Goal: Ask a question

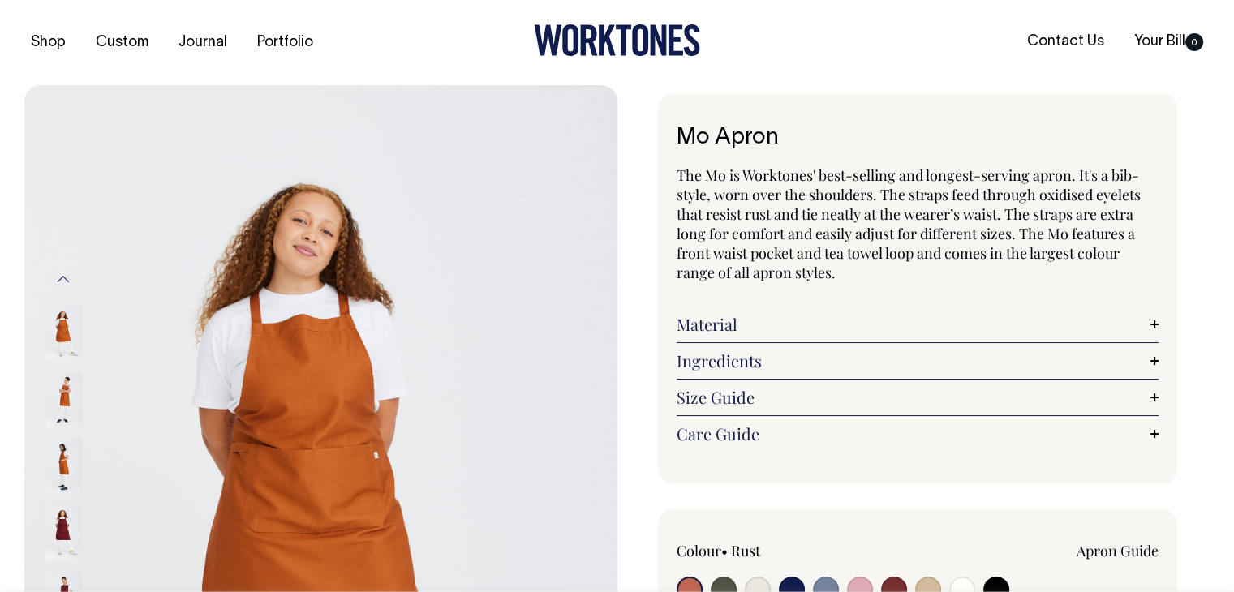
radio input "true"
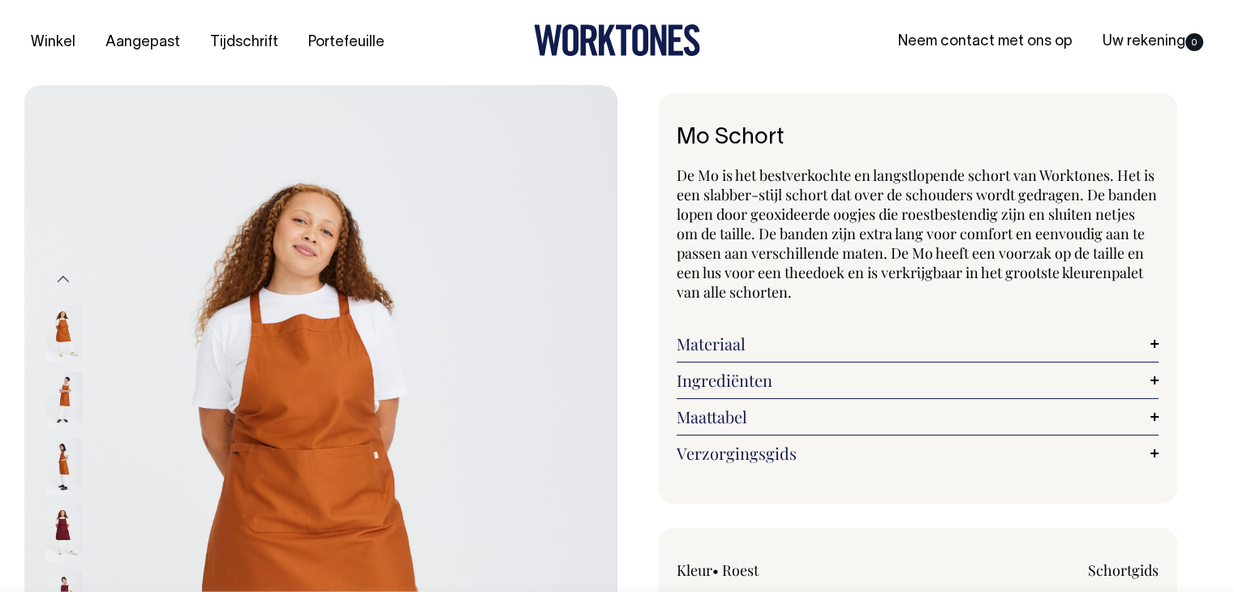
click at [1136, 163] on div "Mo Schort De Mo is het bestverkochte en langstlopende schort van Worktones. Het…" at bounding box center [918, 298] width 520 height 411
click at [1006, 47] on font "Neem contact met ons op" at bounding box center [985, 42] width 174 height 14
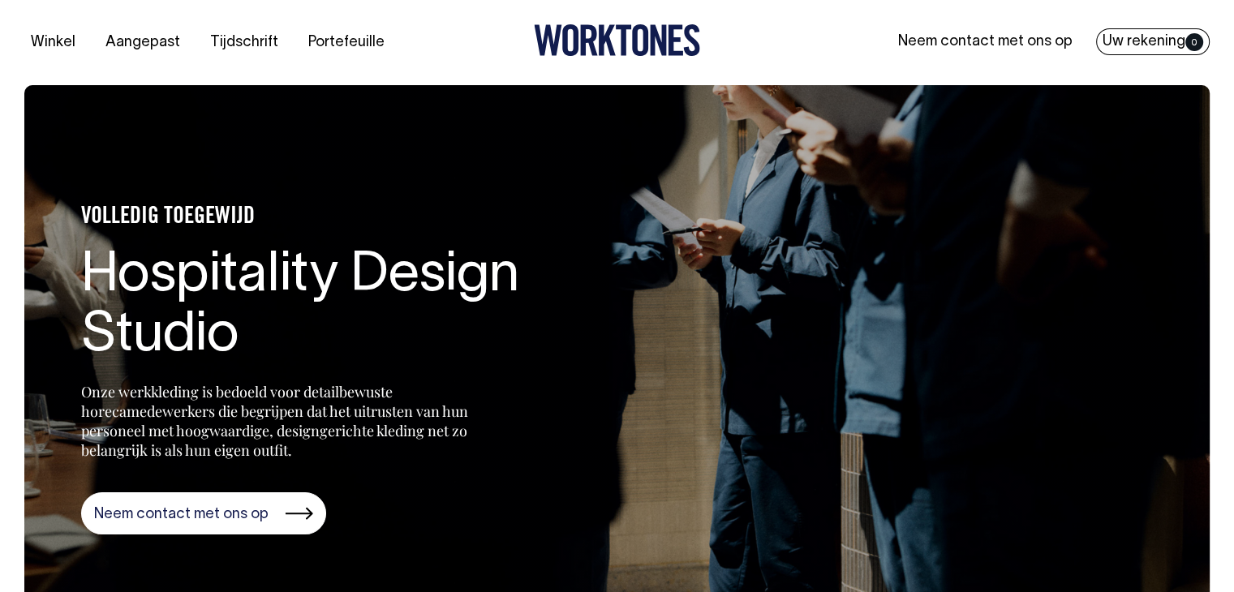
click at [1177, 45] on font "Uw rekening" at bounding box center [1144, 42] width 83 height 14
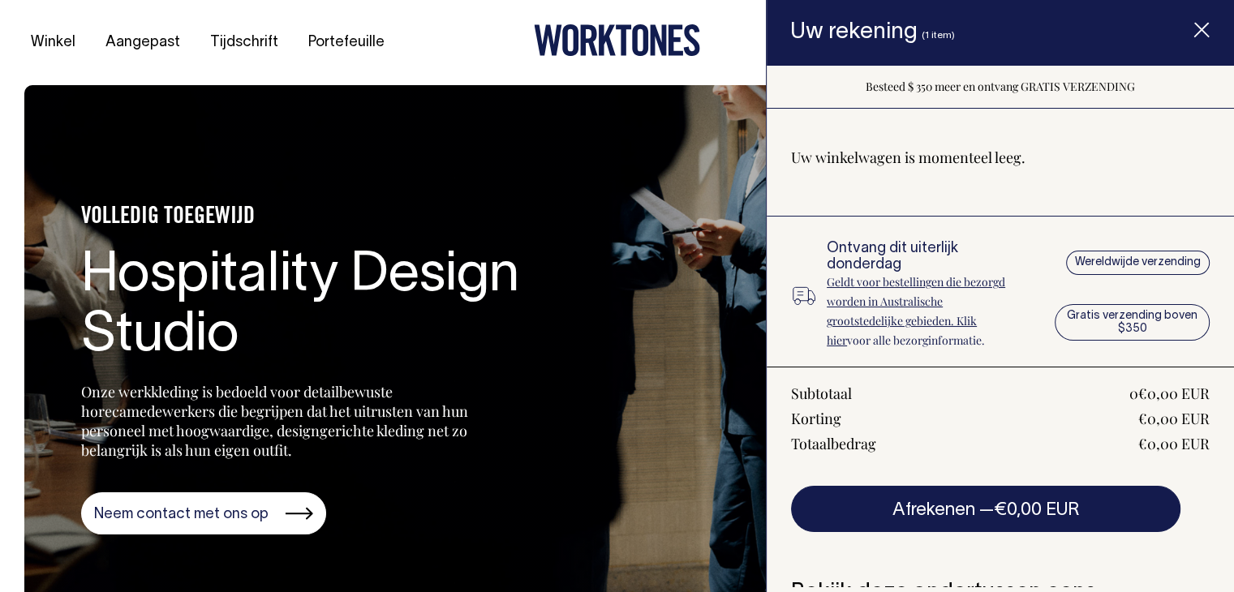
click at [539, 384] on div "VOLLEDIG TOEGEWIJD Hospitality Design Studio Onze werkkleding is bedoeld voor d…" at bounding box center [324, 362] width 487 height 346
click at [295, 72] on div "Winkel Aangepast Tijdschrift Portefeuille Neem contact met ons op Uw rekening 0" at bounding box center [617, 42] width 1234 height 85
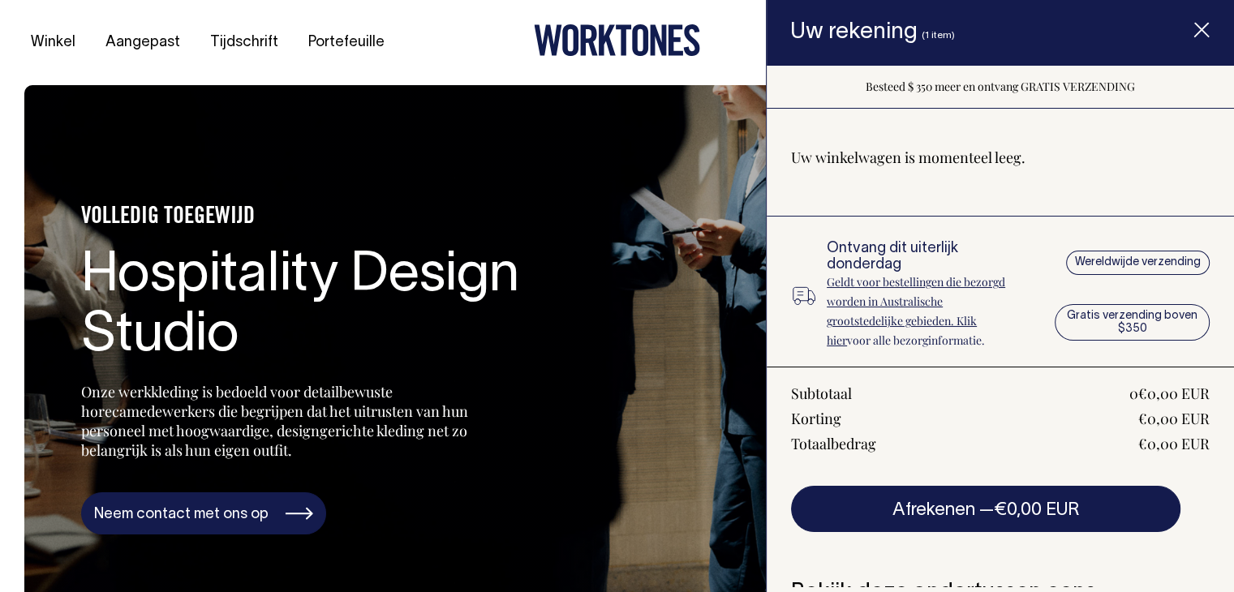
click at [243, 505] on link "Neem contact met ons op" at bounding box center [203, 513] width 245 height 42
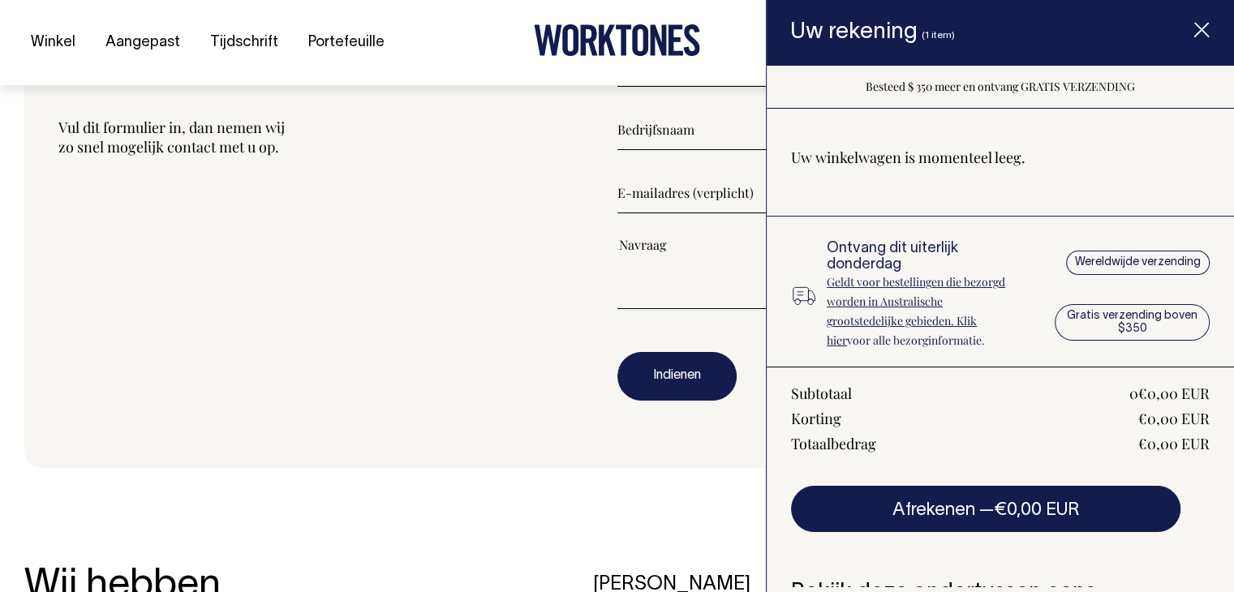
scroll to position [2031, 0]
click at [471, 322] on div "Laten we praten Vul dit formulier in, dan nemen wij zo snel mogelijk contact me…" at bounding box center [337, 233] width 559 height 377
click at [1201, 27] on icon "Artikel toegevoegd aan uw winkelwagen" at bounding box center [1201, 31] width 16 height 16
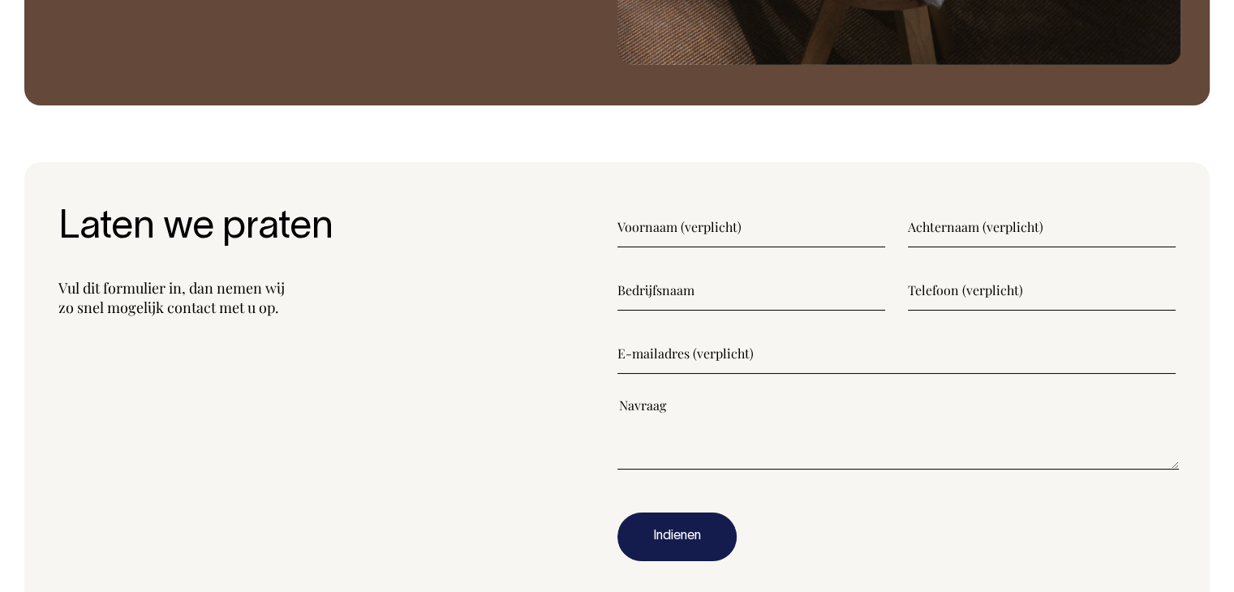
scroll to position [1868, 0]
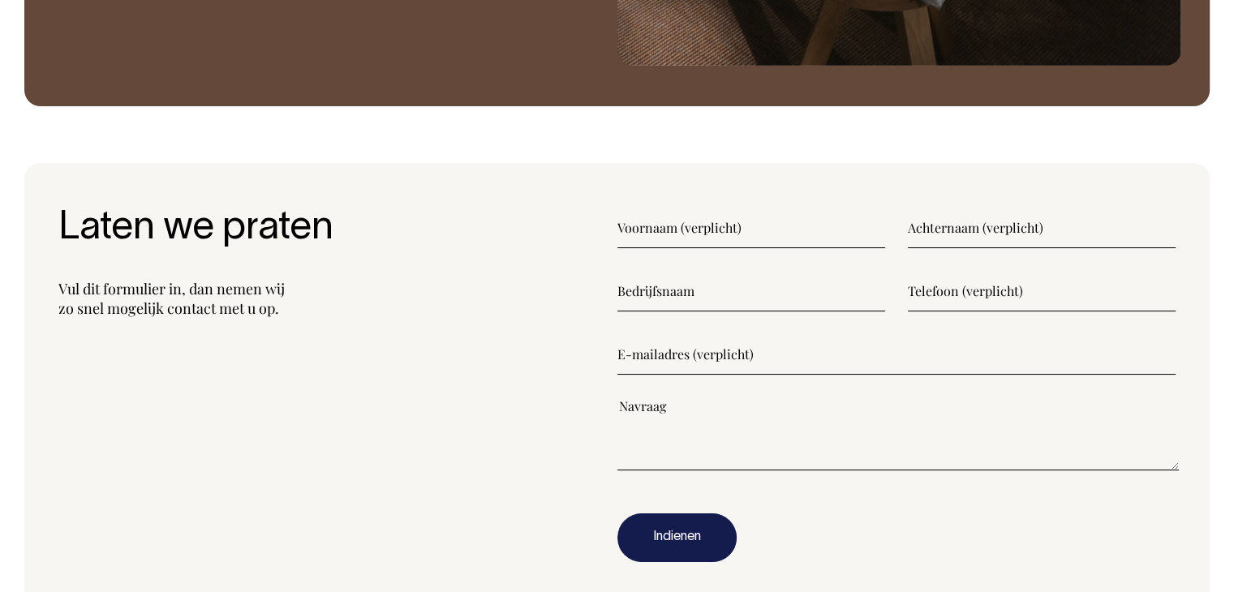
click at [790, 234] on input"] "text" at bounding box center [751, 228] width 268 height 41
click at [735, 228] on input"] "text" at bounding box center [751, 228] width 268 height 41
type input"] "sanne"
type input"] "steenbergen"
type input"] "WEIDE select"
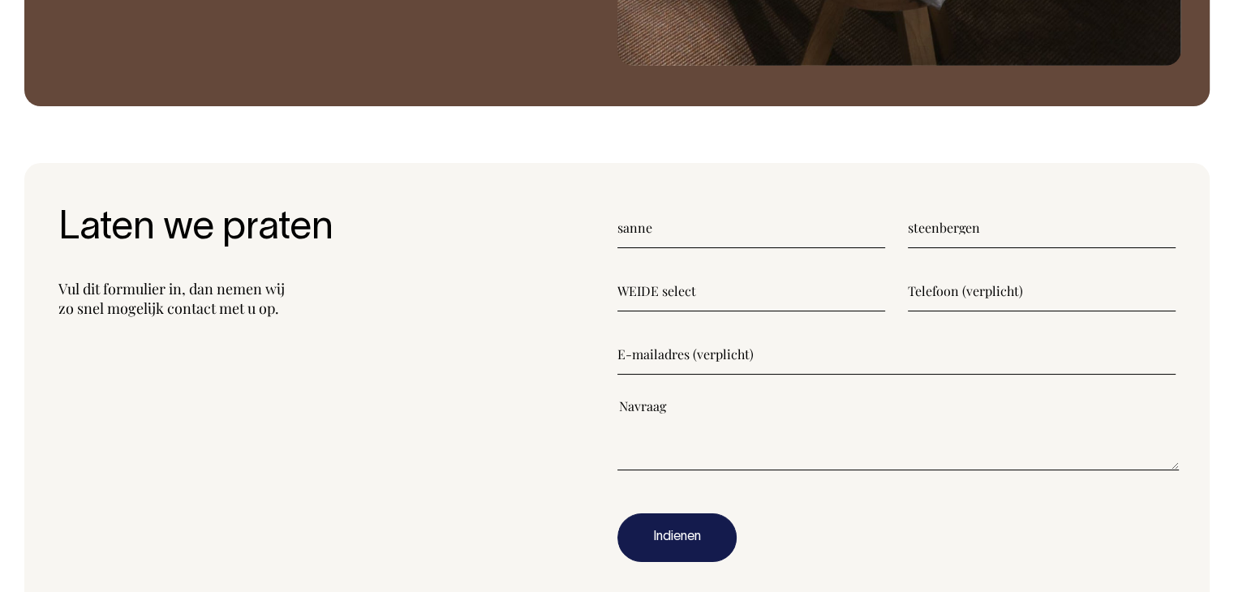
type input"] "0651128608"
type input"] "info@weideselect.nl"
click at [796, 423] on textarea"] at bounding box center [898, 434] width 562 height 73
click at [808, 404] on textarea"] "Ik wil graag de factuur ontavngen van mijn bestelling" at bounding box center [898, 434] width 562 height 73
click at [793, 407] on textarea"] "Ik wil graag de factuur ontavngen van mijn bestelling" at bounding box center [898, 434] width 562 height 73
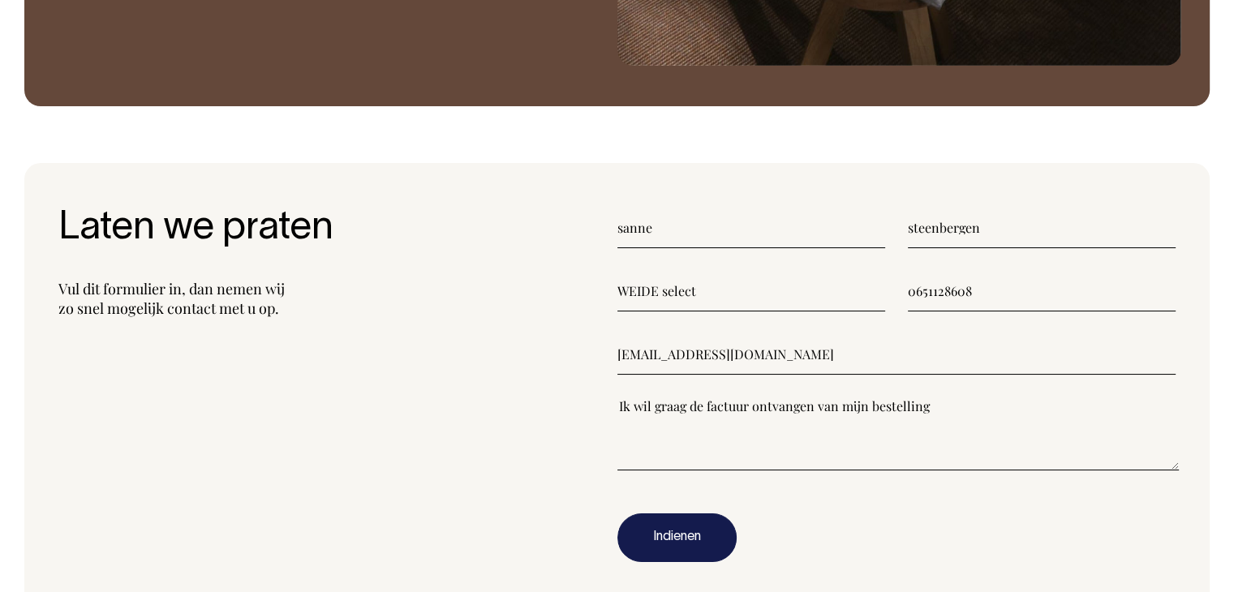
click at [952, 394] on form "sanne steenbergen WEIDE select 0651128608 info@weideselect.nl Ik wil graag de f…" at bounding box center [896, 385] width 559 height 355
click at [994, 411] on textarea"] "Ik wil graag de factuur ontvangen van mijn bestelling" at bounding box center [898, 434] width 562 height 73
click at [732, 445] on textarea"] "Ik wil graag de factuur ontvangen van mijn bestelling" at bounding box center [898, 434] width 562 height 73
click at [957, 411] on textarea"] "Ik wil graag de factuur ontvangen van mijn bestelling" at bounding box center [898, 434] width 562 height 73
paste textarea"] "#13754"
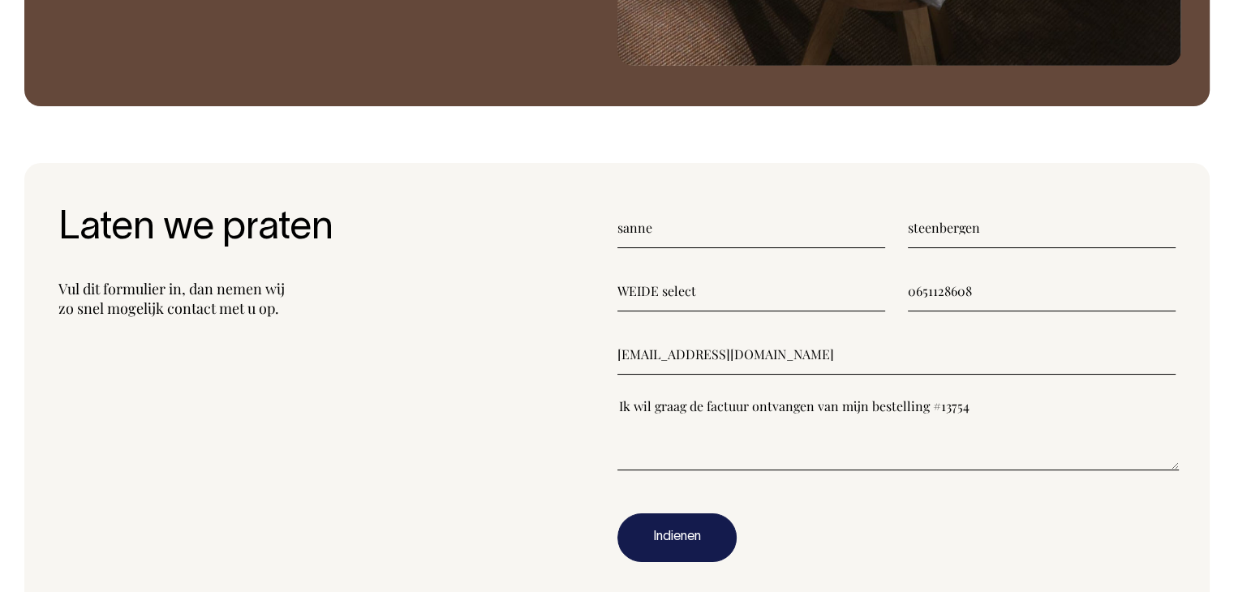
click at [925, 406] on textarea"] "Ik wil graag de factuur ontvangen van mijn bestelling #13754" at bounding box center [898, 434] width 562 height 73
click at [1051, 398] on textarea"] "Ik wil graag de factuur ontvangen van mijn bestelling ordernummer #13754" at bounding box center [898, 434] width 562 height 73
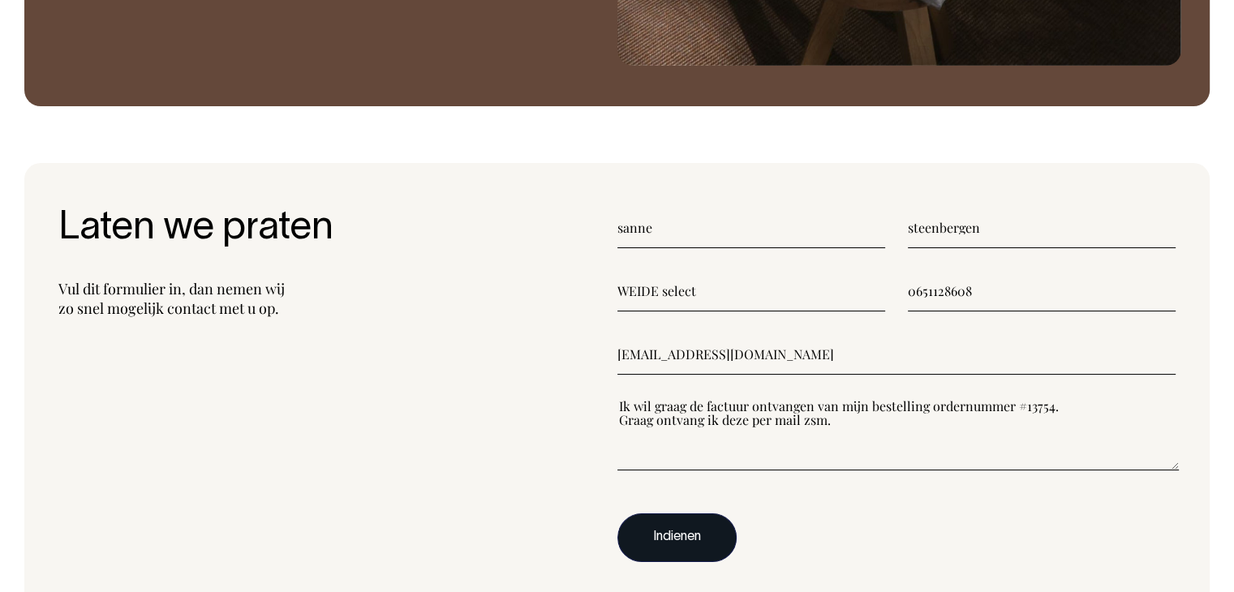
type textarea"] "Ik wil graag de factuur ontvangen van mijn bestelling ordernummer #13754. Graag…"
click at [682, 521] on button "Indienen" at bounding box center [676, 538] width 119 height 49
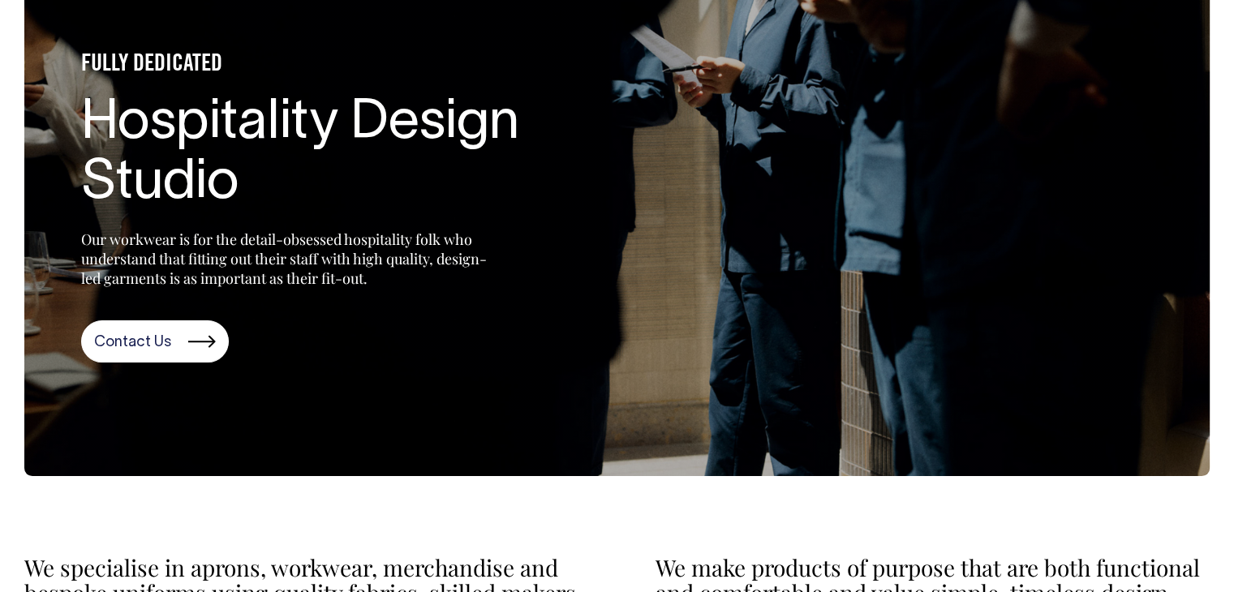
scroll to position [162, 0]
